Goal: Information Seeking & Learning: Compare options

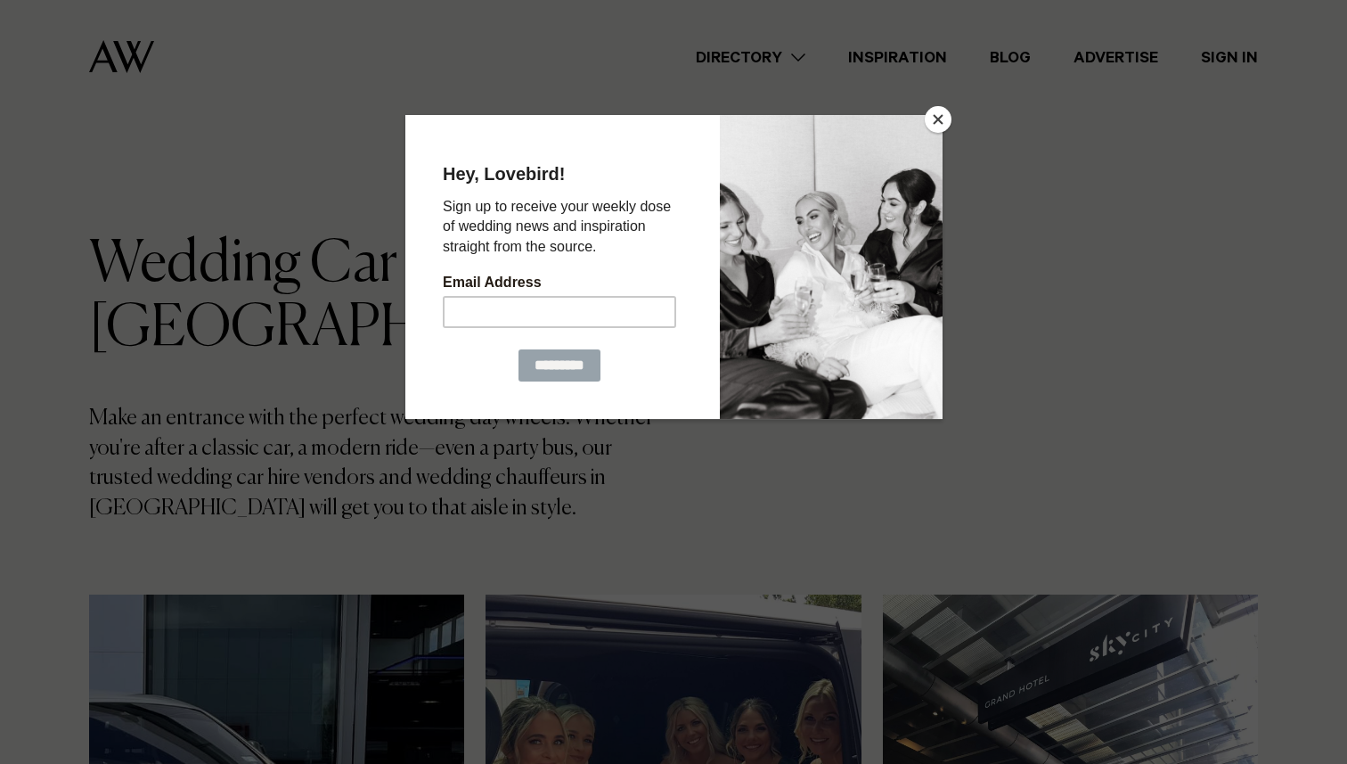
click at [935, 110] on button "Close" at bounding box center [938, 119] width 27 height 27
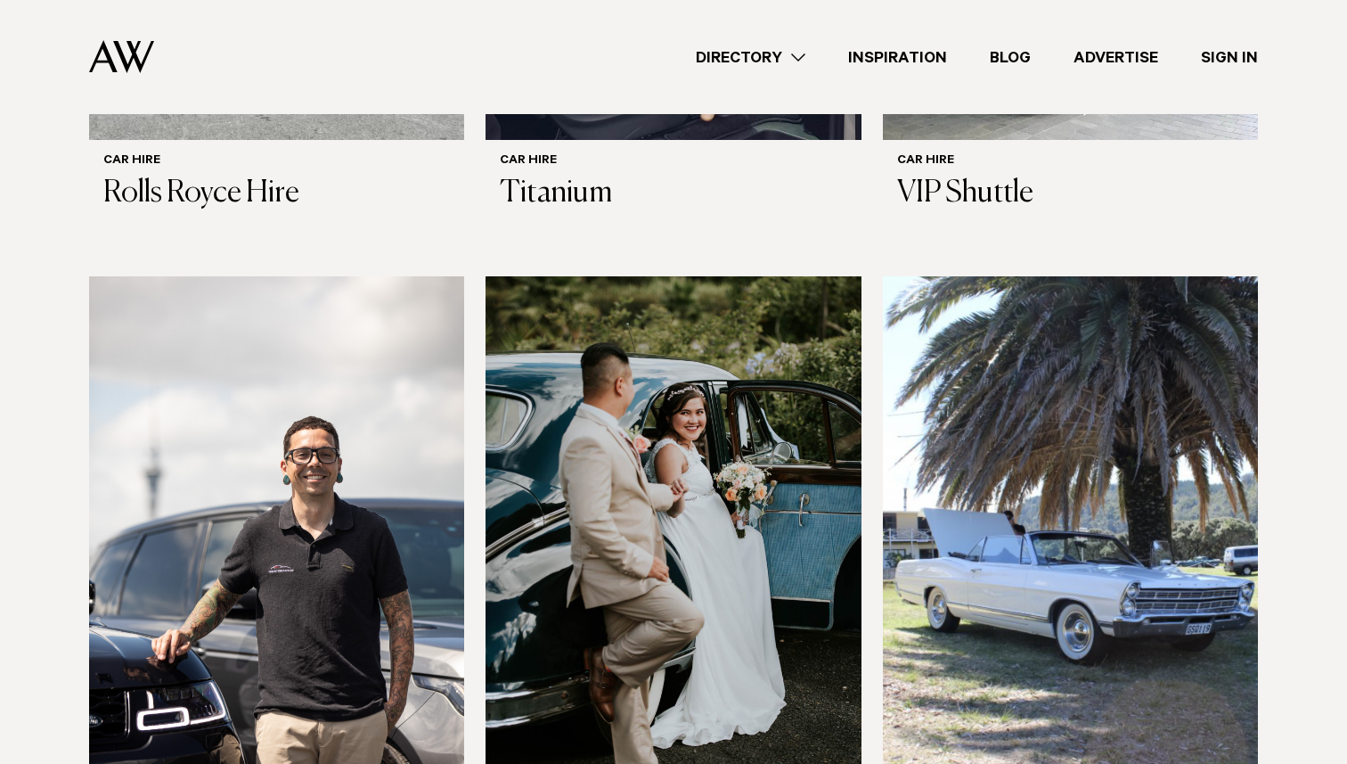
scroll to position [957, 0]
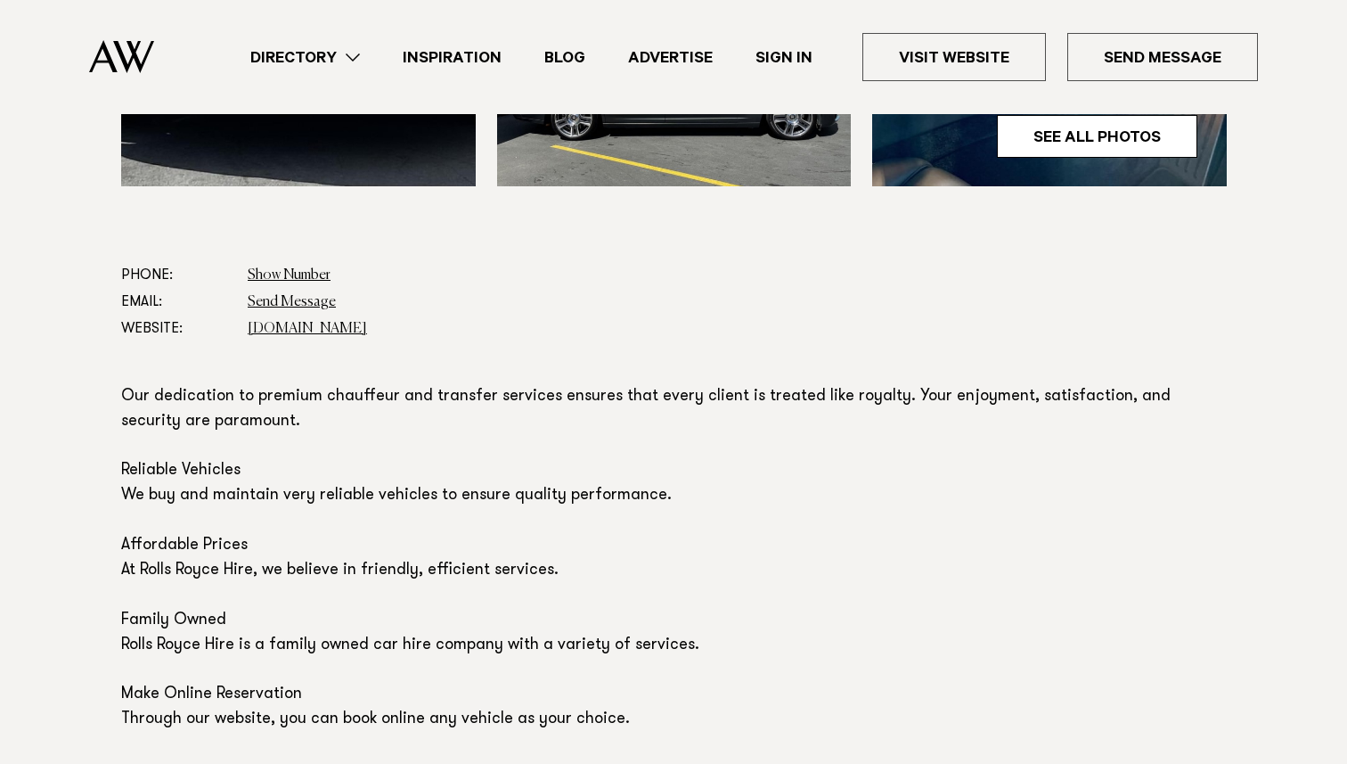
scroll to position [878, 0]
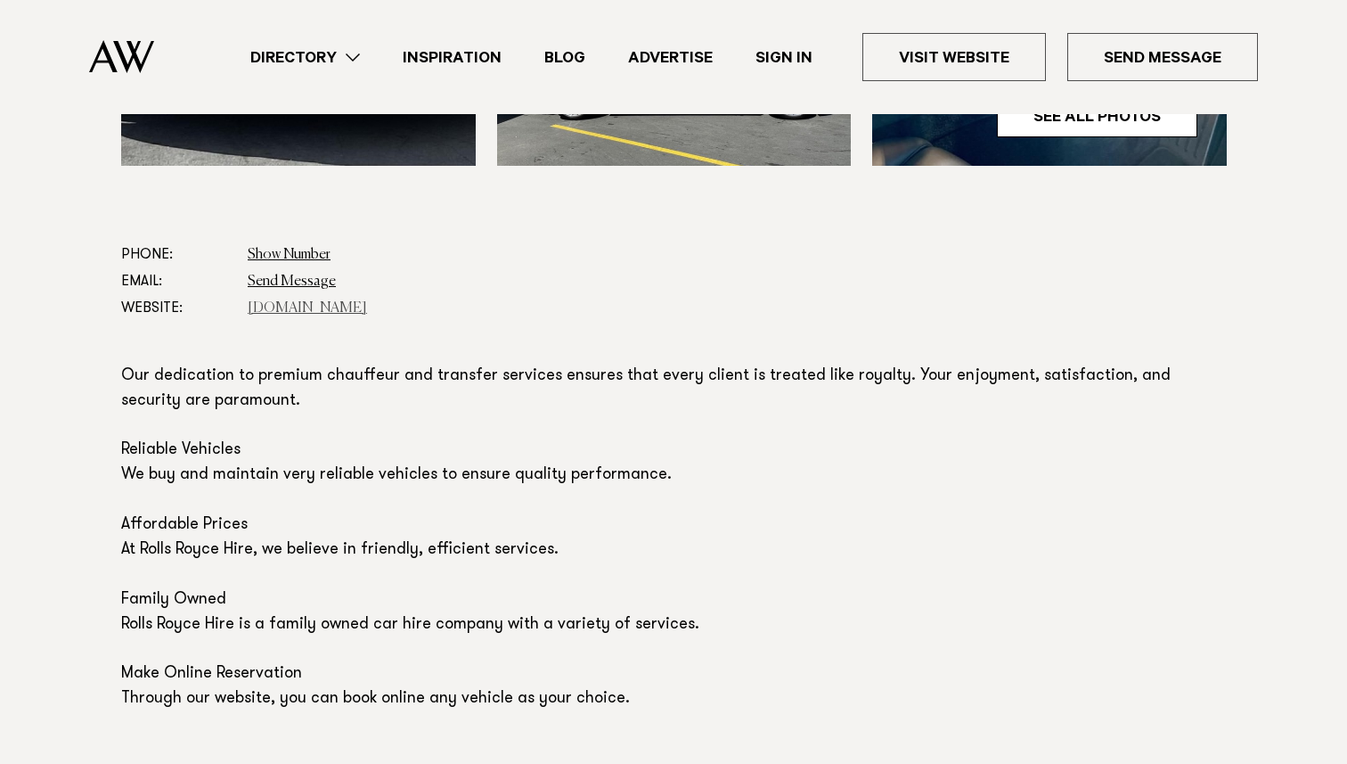
click at [302, 306] on link "[DOMAIN_NAME]" at bounding box center [307, 308] width 119 height 14
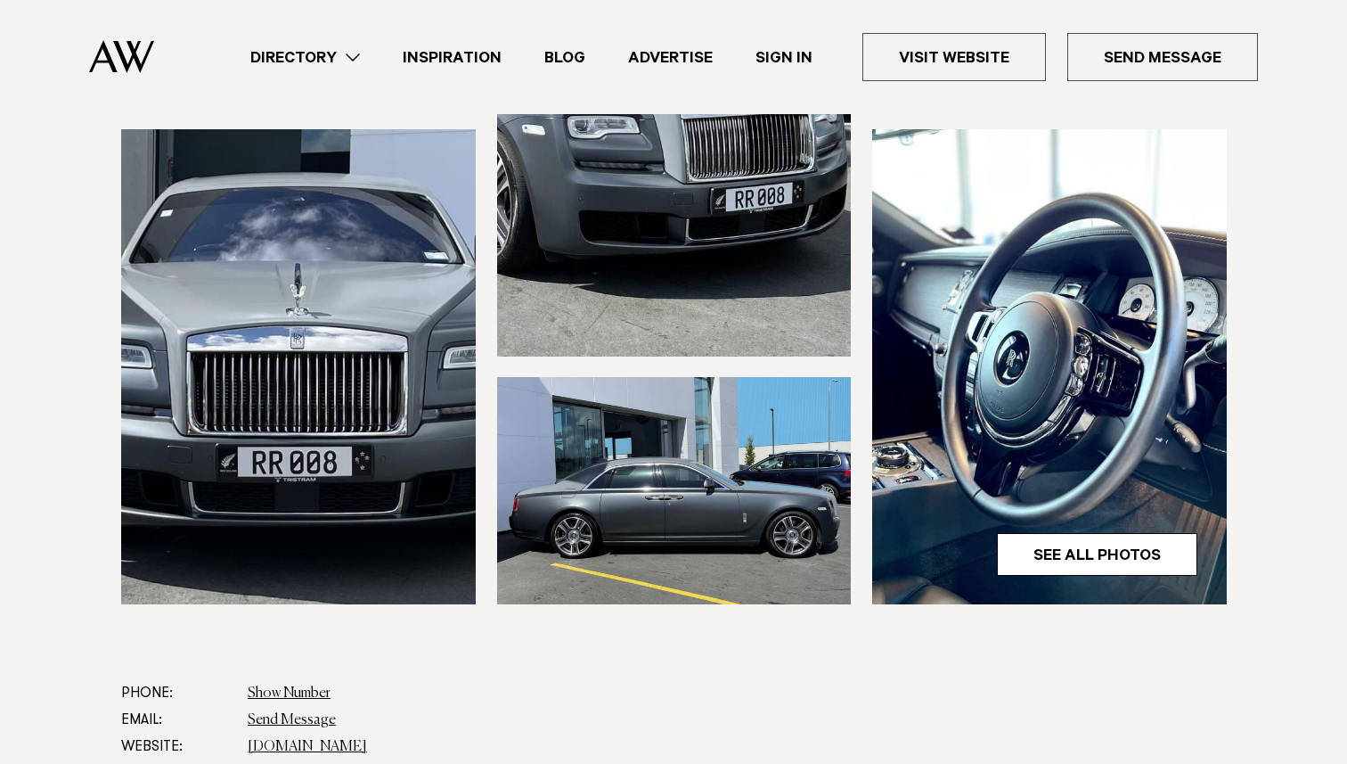
scroll to position [139, 0]
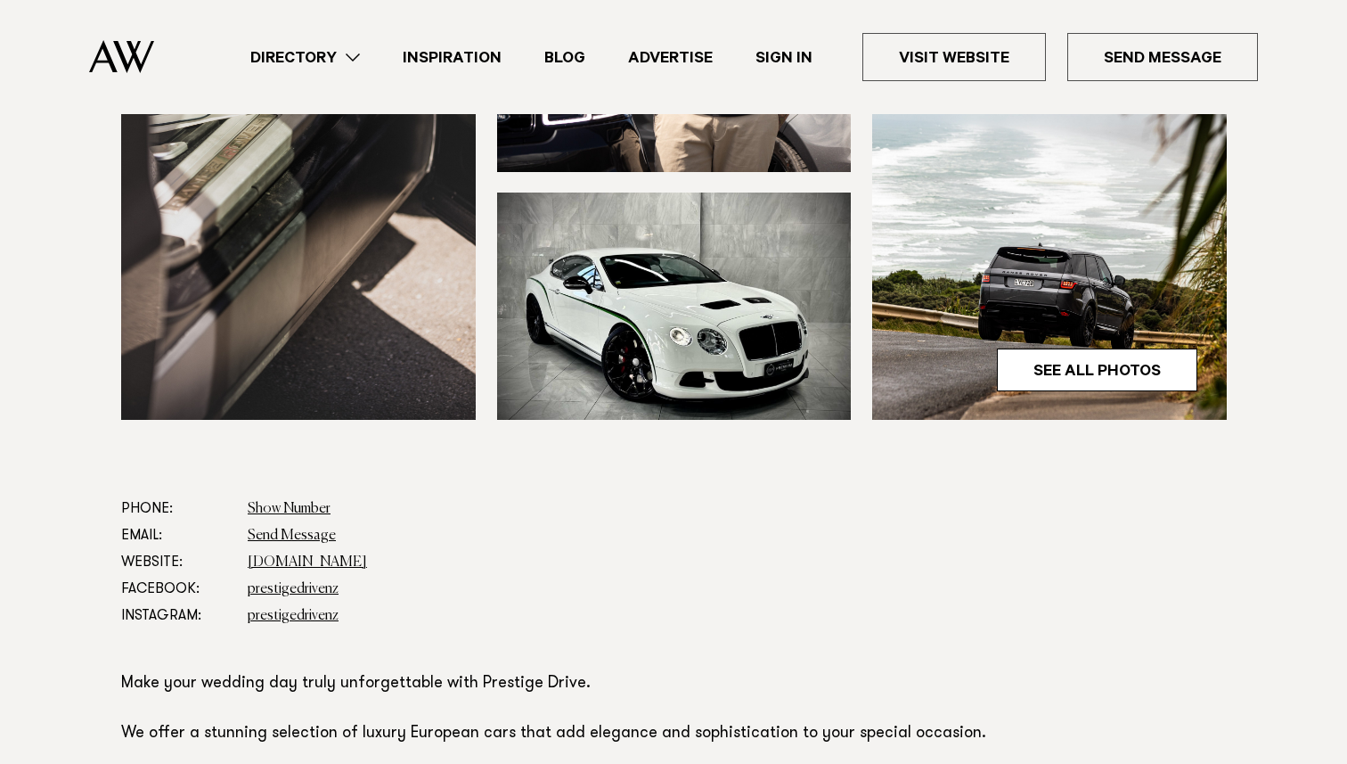
scroll to position [731, 0]
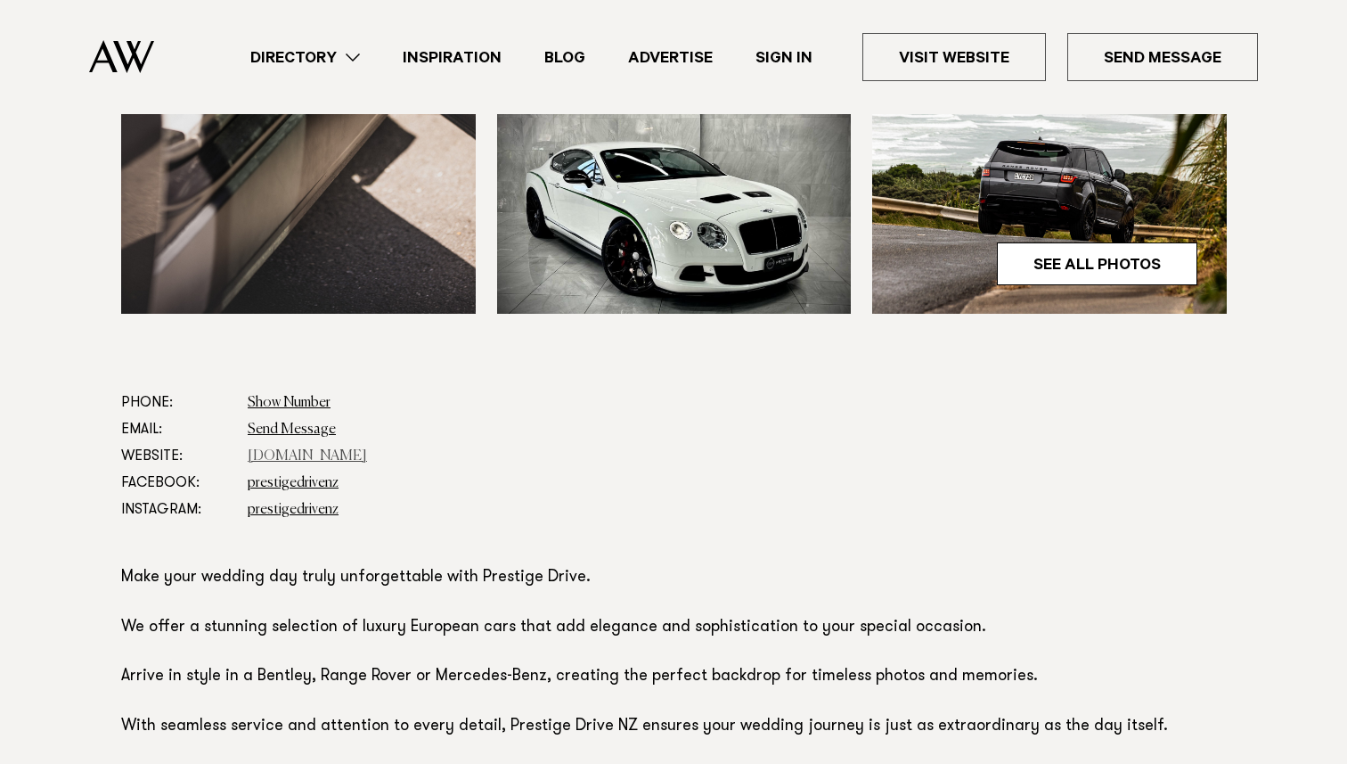
click at [335, 454] on link "prestigedrive.co.nz" at bounding box center [307, 456] width 119 height 14
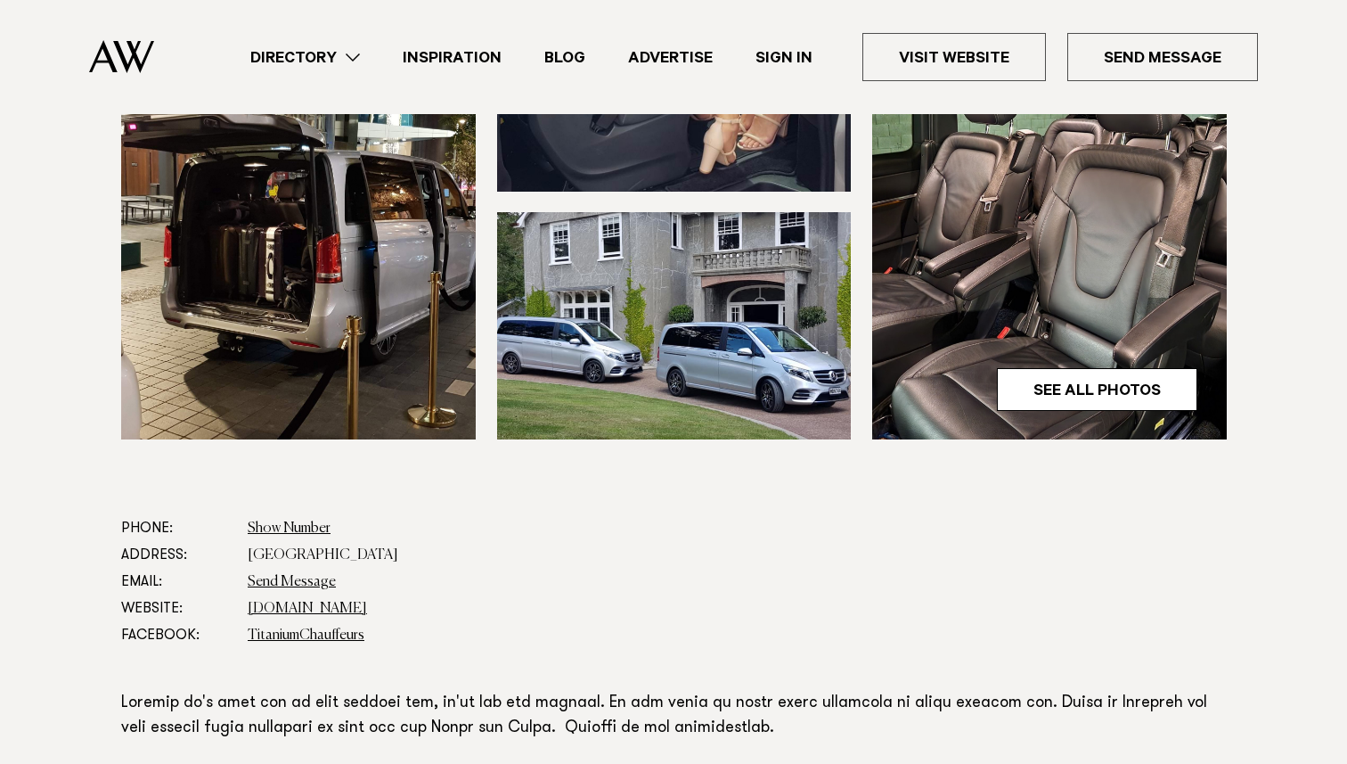
scroll to position [667, 0]
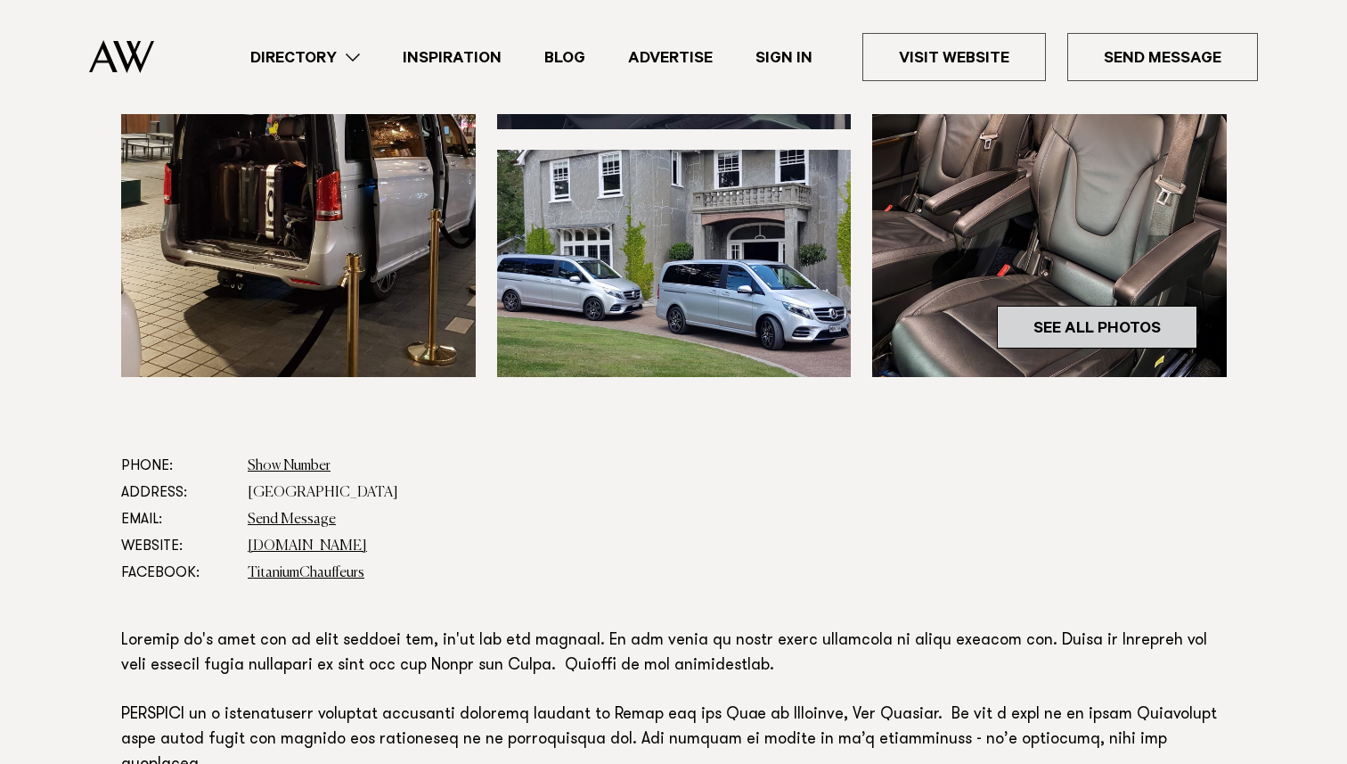
click at [1051, 319] on link "See All Photos" at bounding box center [1097, 327] width 200 height 43
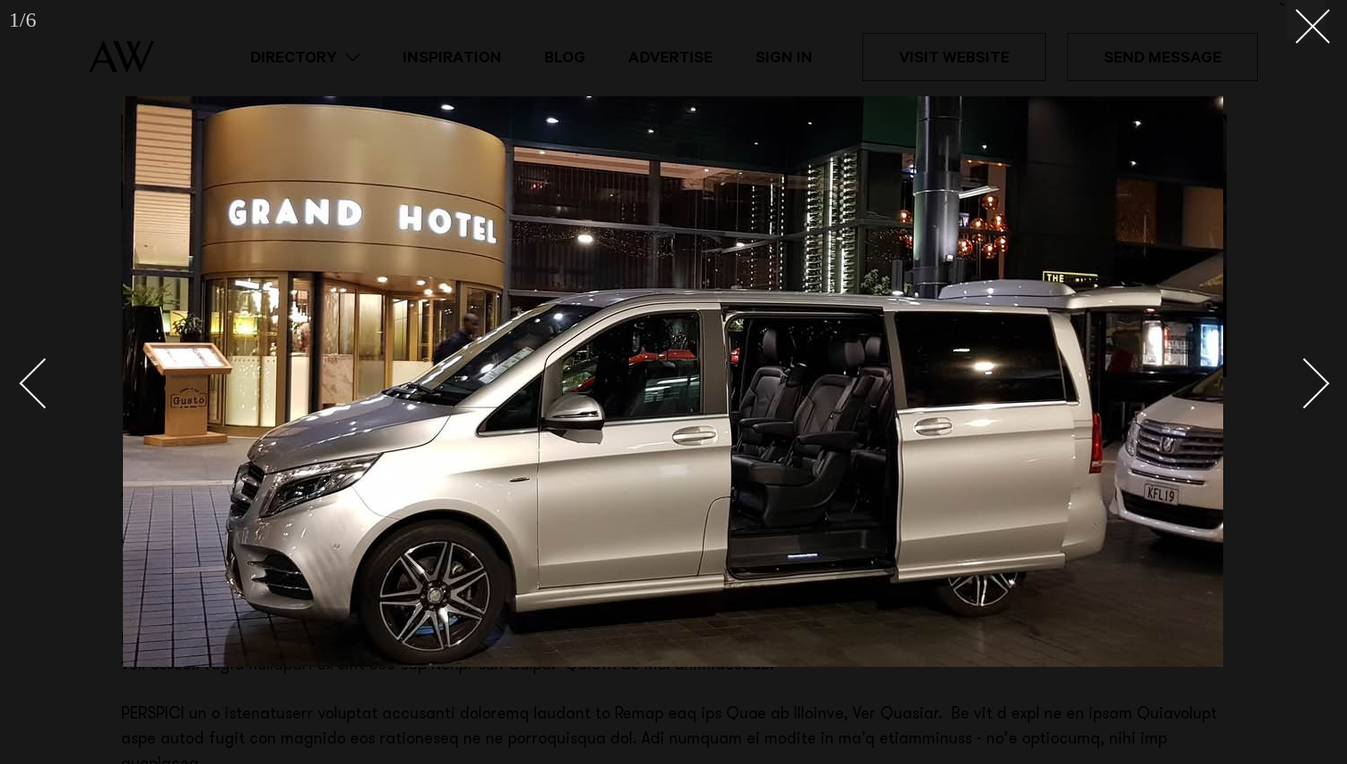
click at [1323, 40] on div at bounding box center [673, 382] width 1347 height 764
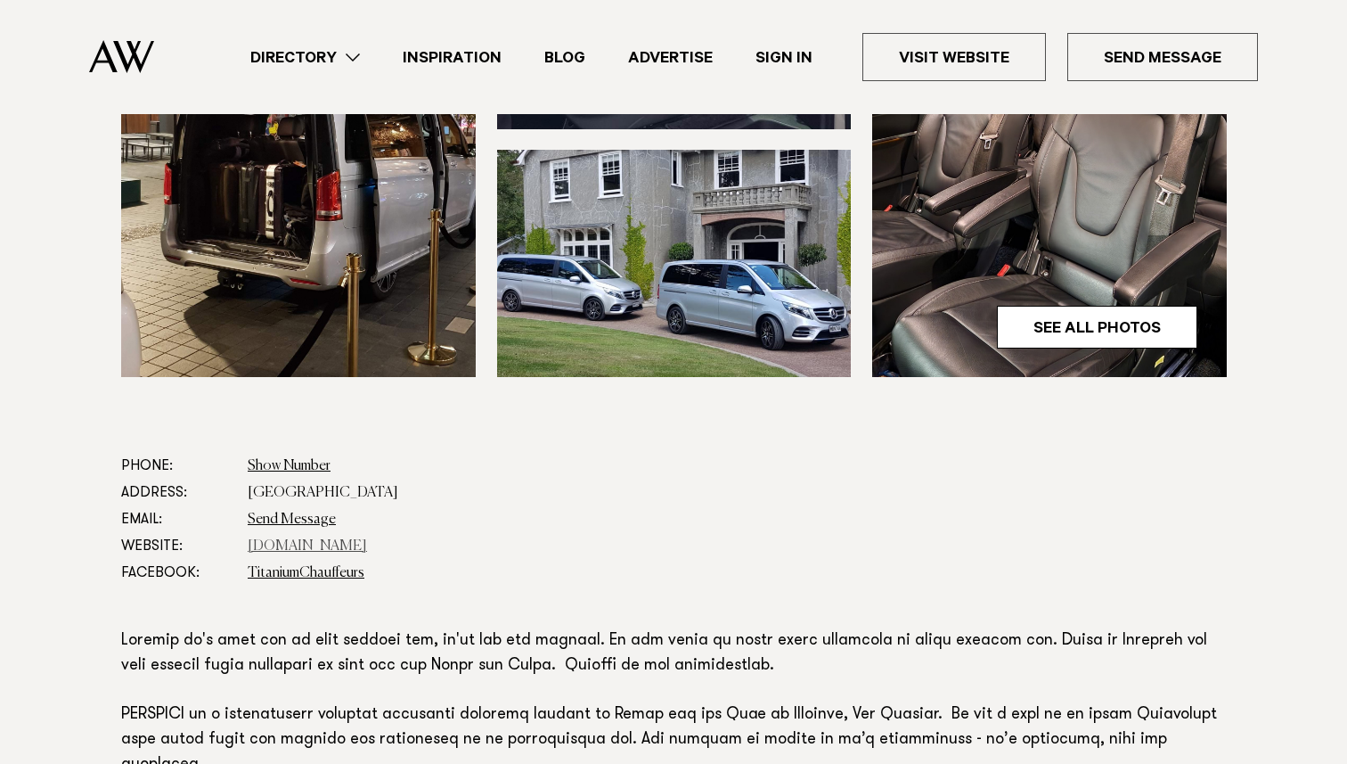
click at [310, 547] on link "www.ldititanium.com" at bounding box center [307, 546] width 119 height 14
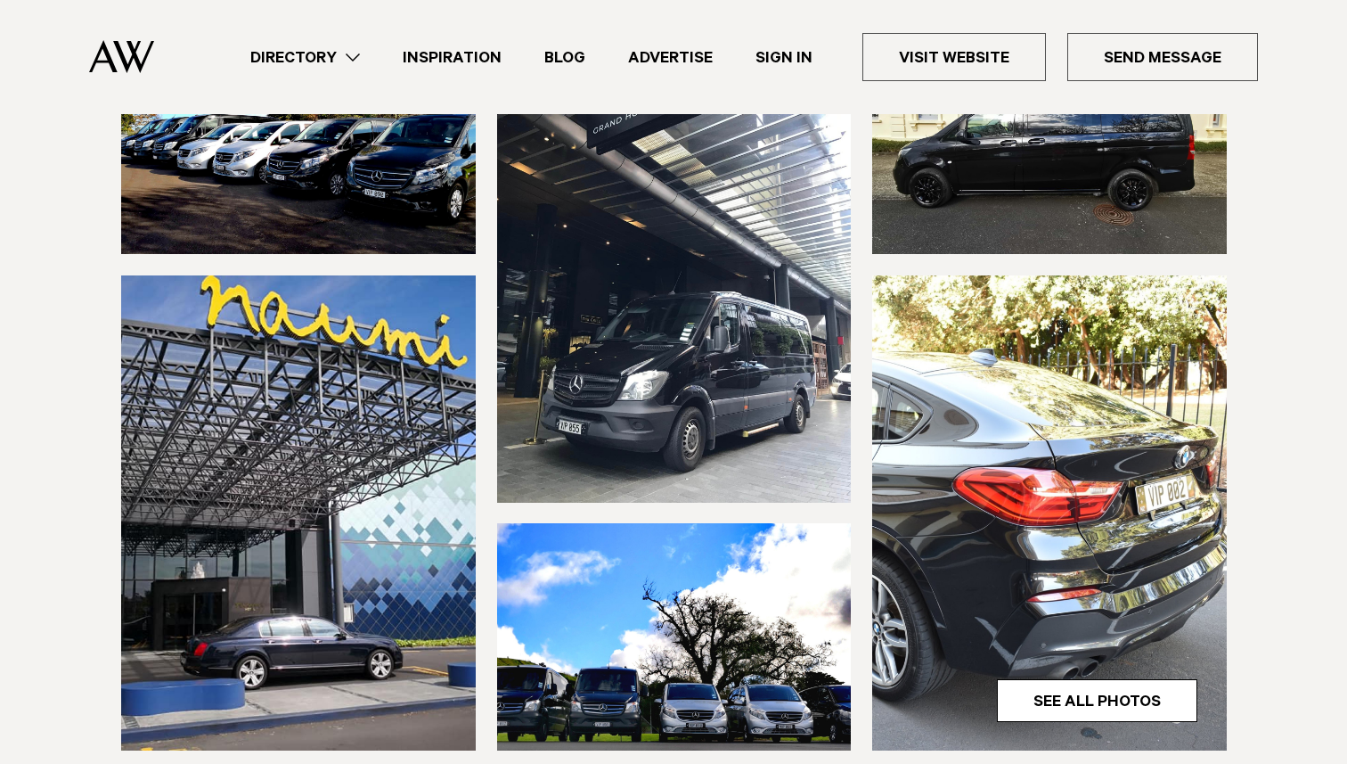
scroll to position [15, 0]
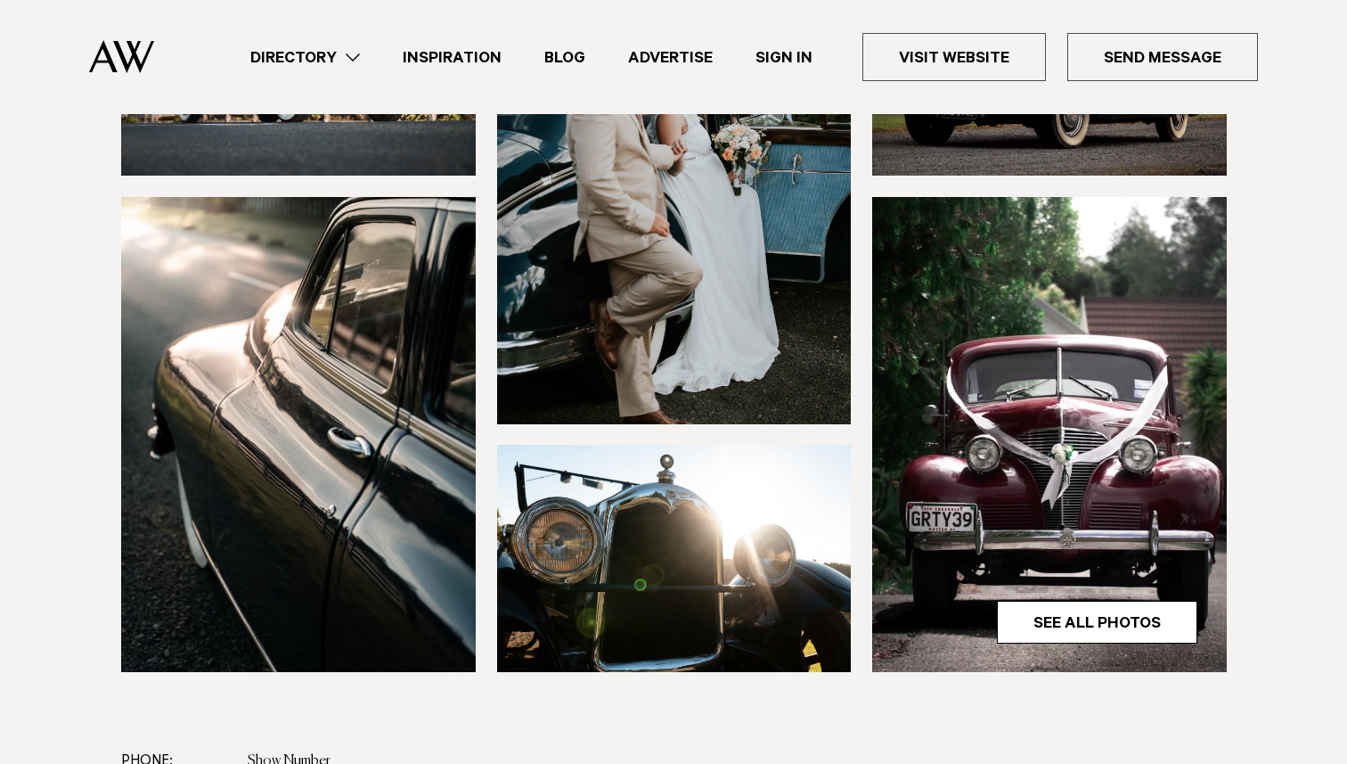
scroll to position [379, 0]
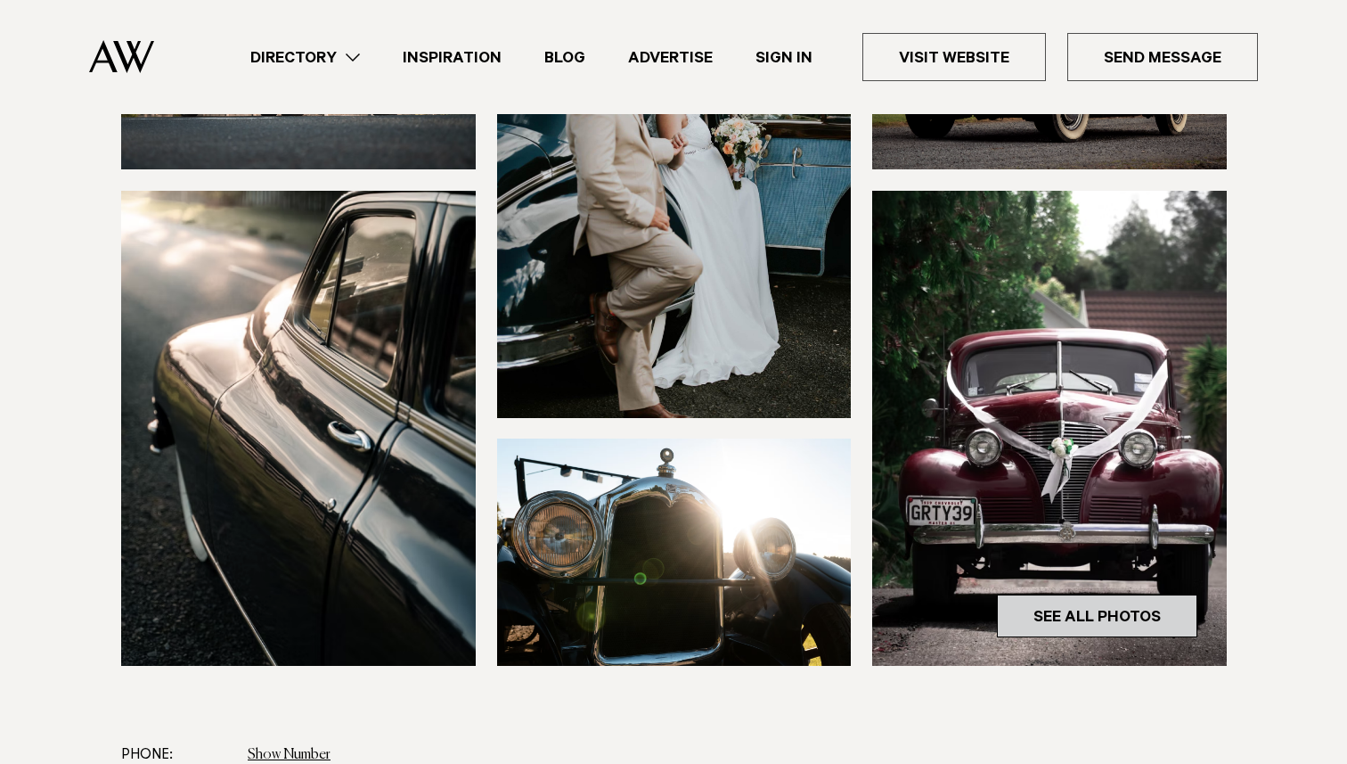
click at [1041, 620] on link "See All Photos" at bounding box center [1097, 615] width 200 height 43
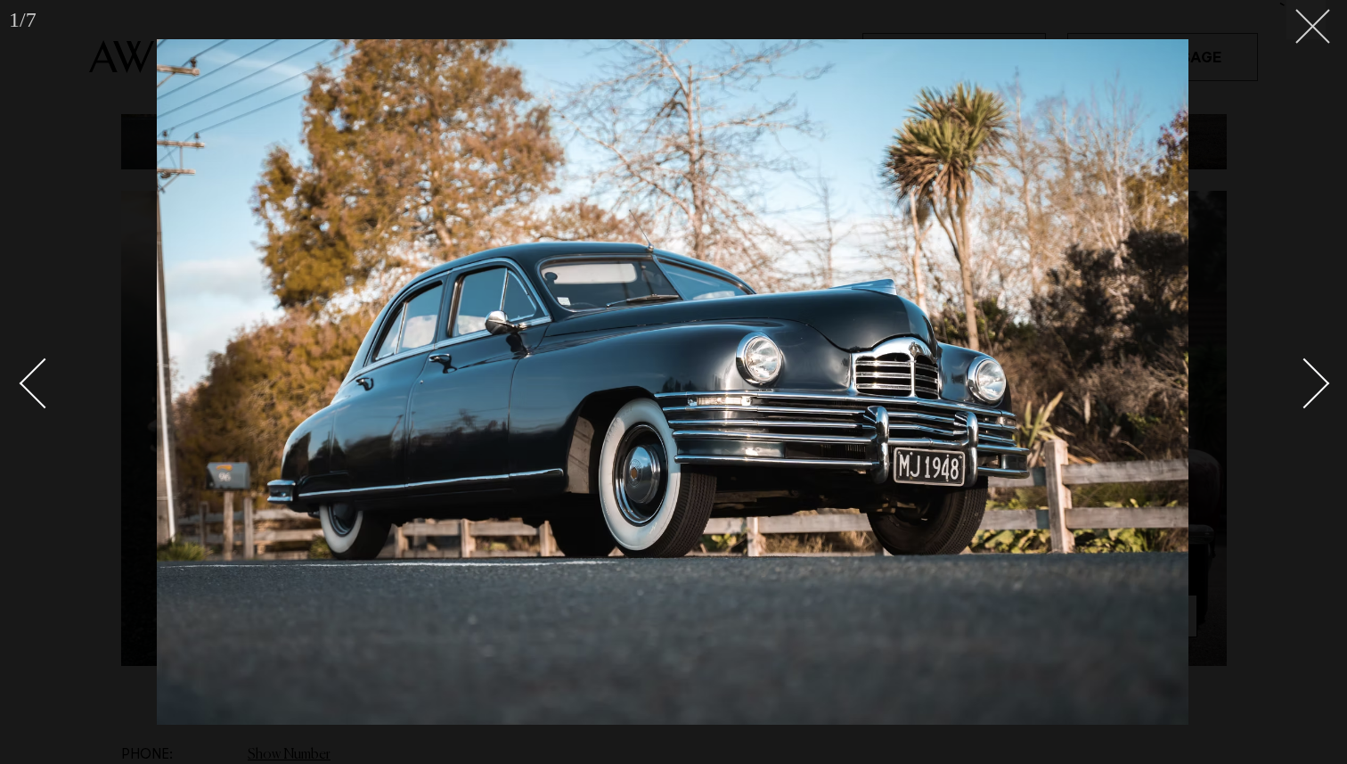
click at [1298, 35] on button at bounding box center [1305, 19] width 39 height 39
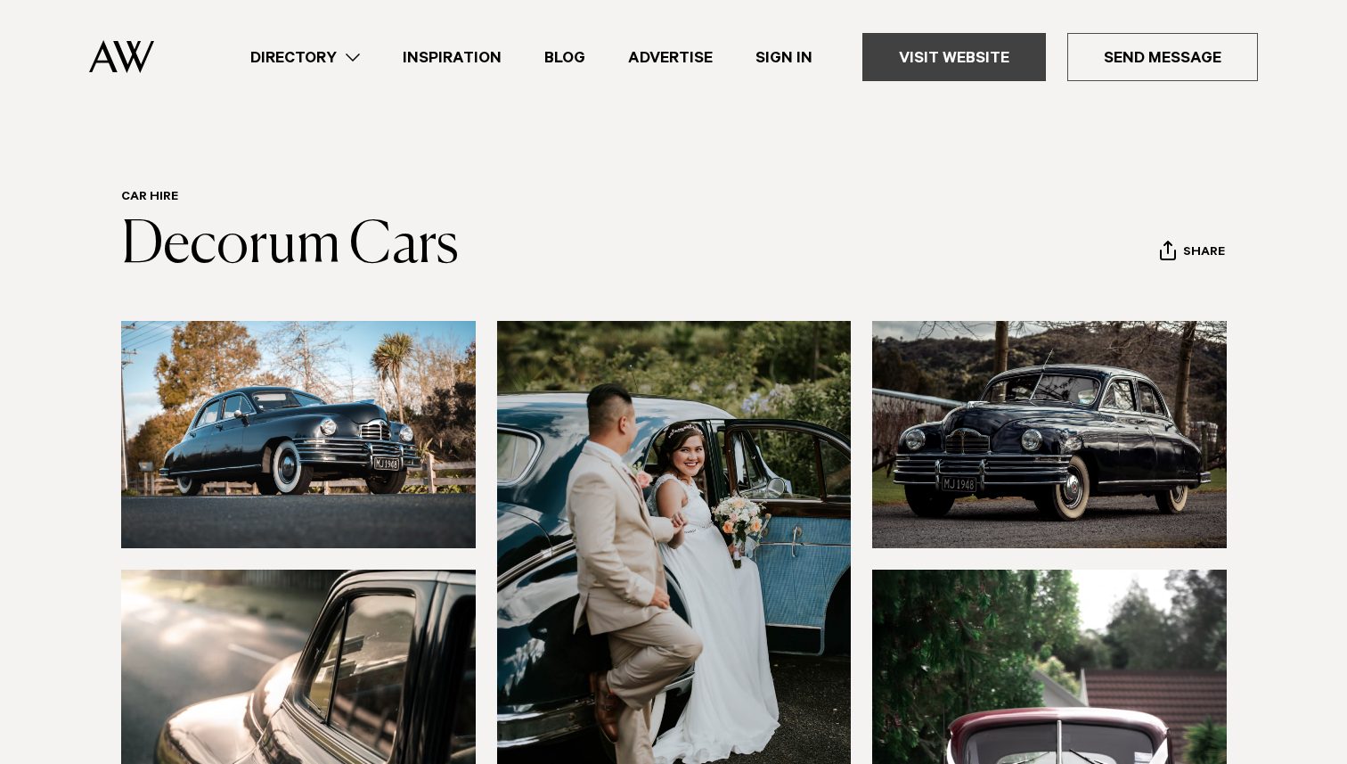
click at [1005, 64] on link "Visit Website" at bounding box center [954, 57] width 184 height 48
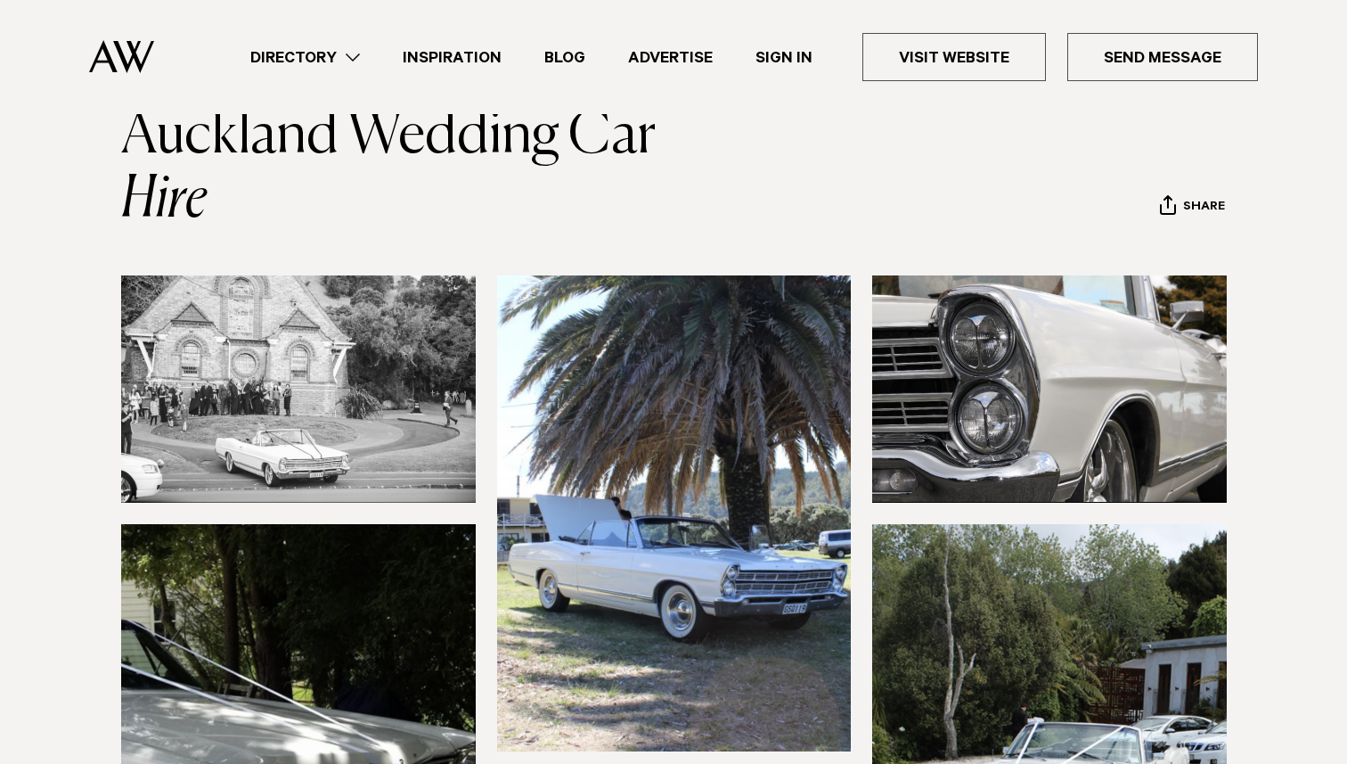
scroll to position [90, 0]
